Goal: Find contact information: Find contact information

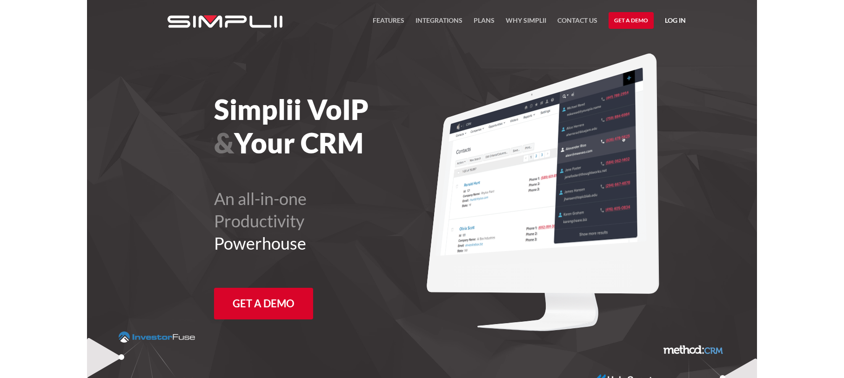
click at [671, 18] on link "Log in" at bounding box center [675, 22] width 21 height 14
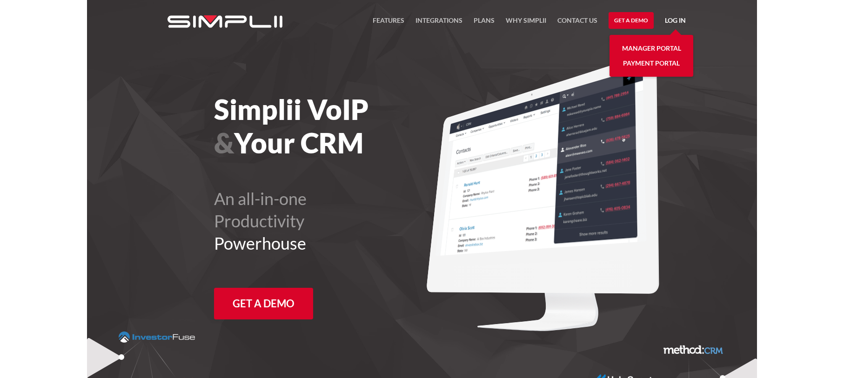
click at [439, 121] on img at bounding box center [543, 192] width 233 height 278
click at [388, 306] on div "Simplii VoIP & Your CRM An all-in-one Productivity Powerhouse Get a Demo" at bounding box center [343, 210] width 259 height 234
click at [517, 32] on nav "FEATURES Integrations Products Plans Why Simplii Contact US Master Agreement Ge…" at bounding box center [529, 20] width 313 height 41
click at [573, 21] on link "Contact US" at bounding box center [577, 23] width 40 height 16
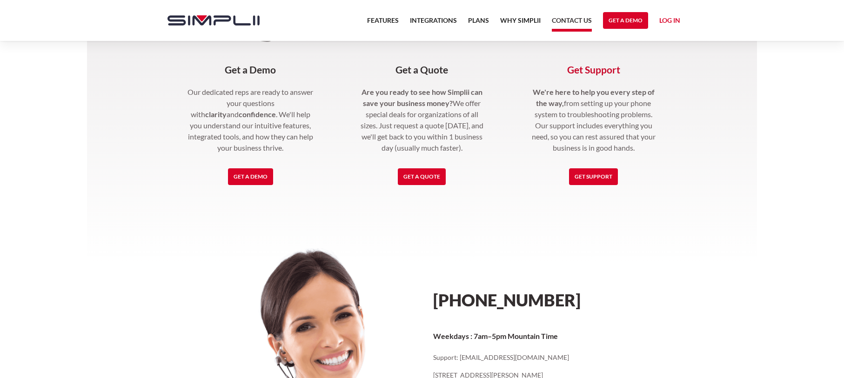
scroll to position [271, 0]
